Goal: Find specific page/section: Find specific page/section

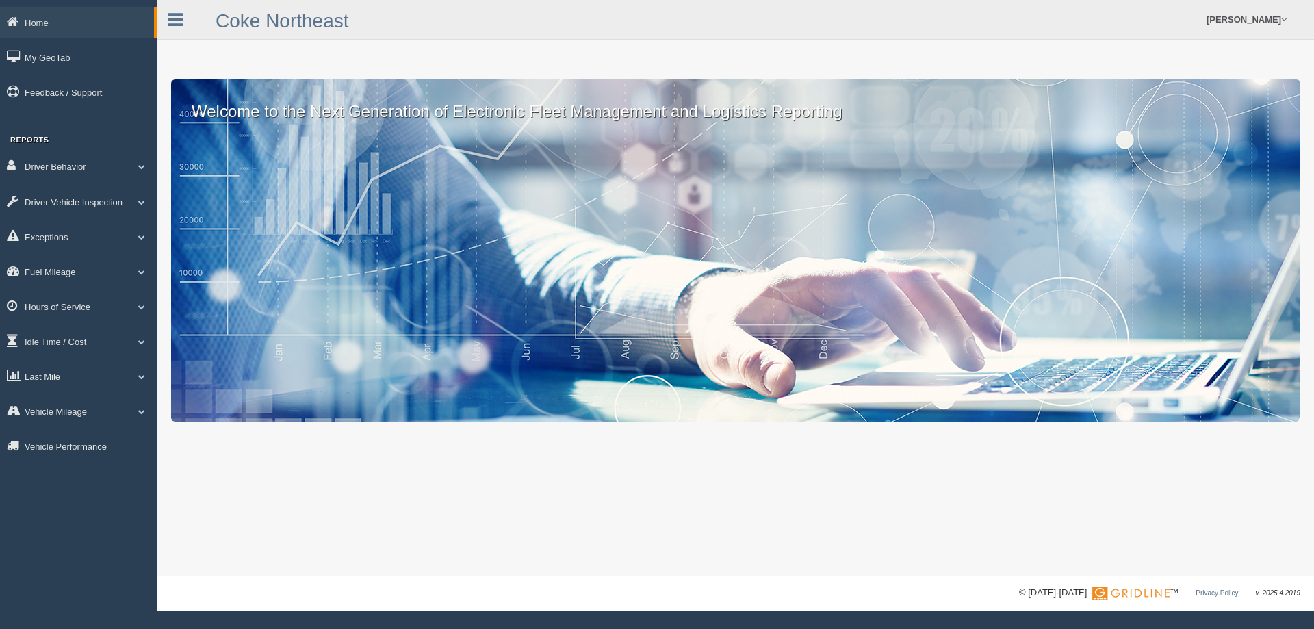
click at [88, 407] on link "Vehicle Mileage" at bounding box center [78, 411] width 157 height 31
click at [88, 407] on link "Vehicle Mileage" at bounding box center [77, 411] width 154 height 31
click at [92, 361] on link "Last Mile" at bounding box center [78, 376] width 157 height 31
click at [80, 405] on link "Planned Vs Actual" at bounding box center [89, 408] width 129 height 25
